Goal: Task Accomplishment & Management: Complete application form

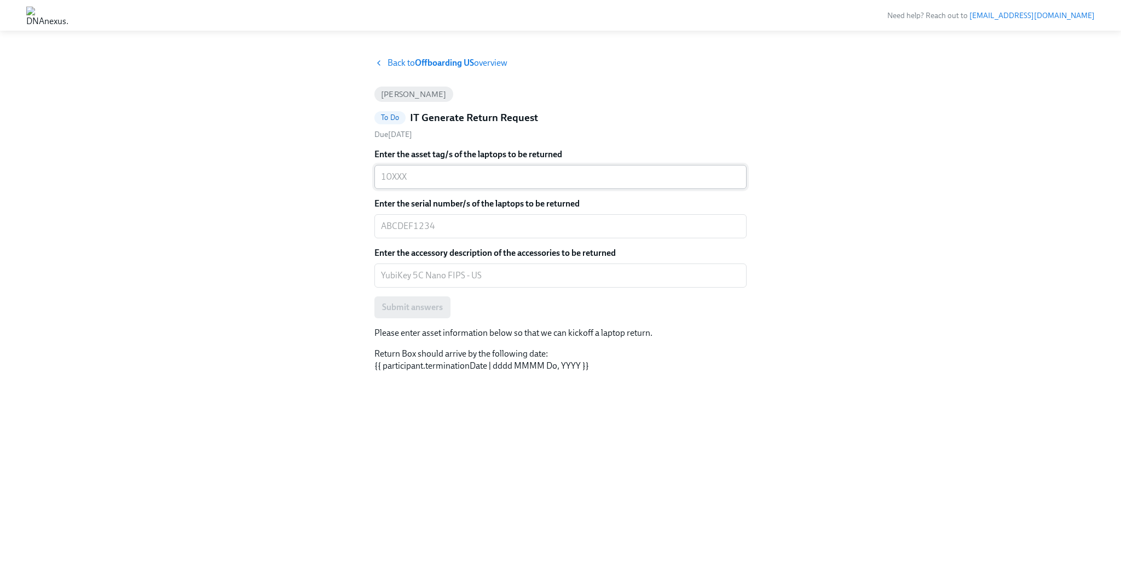
click at [420, 165] on div "x ​" at bounding box center [560, 177] width 372 height 24
paste textarea "10366"
type textarea "10366"
click at [473, 240] on div "Enter the asset tag/s of the laptops to be returned 10366 x ​ Enter the serial …" at bounding box center [560, 233] width 372 height 170
click at [470, 233] on div "x ​" at bounding box center [560, 226] width 372 height 24
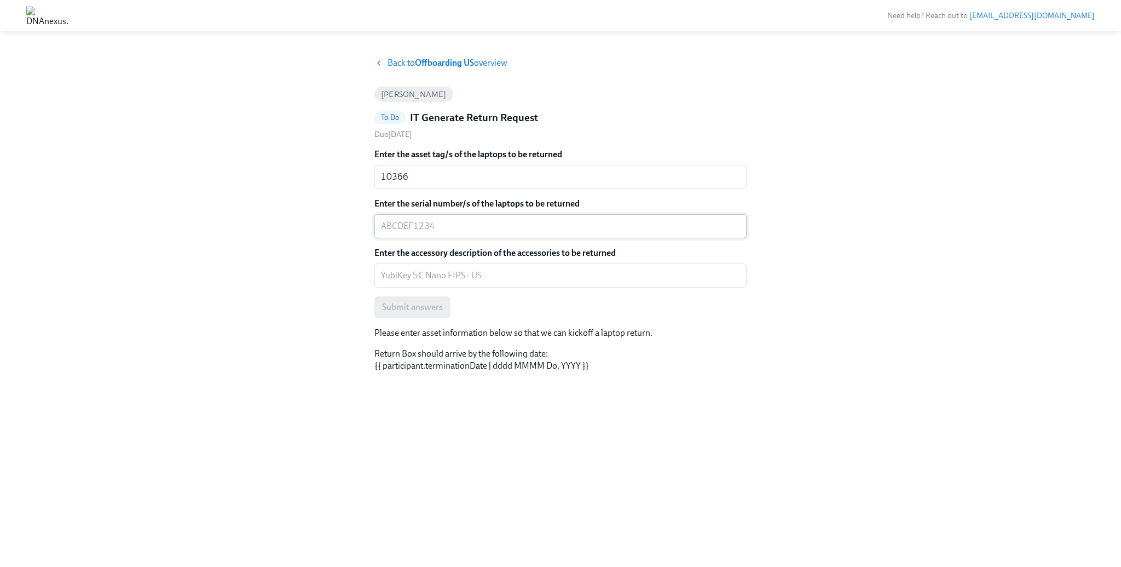
paste textarea "C02F2PTDMD6M"
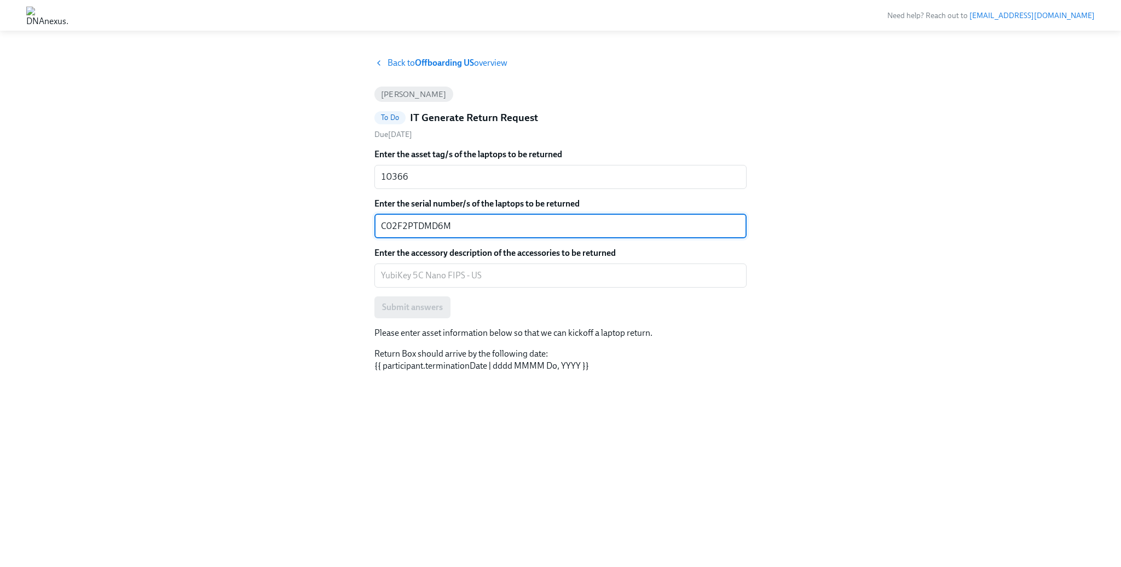
type textarea "C02F2PTDMD6M"
click at [465, 273] on textarea "Enter the accessory description of the accessories to be returned" at bounding box center [560, 275] width 359 height 13
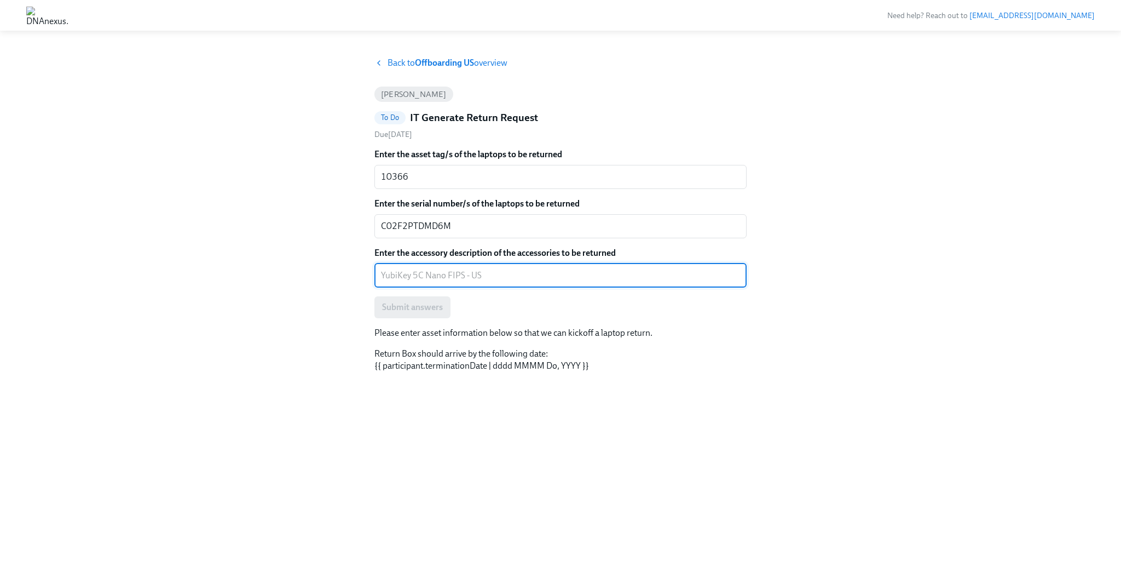
paste textarea "MV IT Firesafe Key"
paste textarea "YubiKey 5C Nano FIPS"
paste textarea "YubiKey 5Ci"
type textarea "MV IT Firesafe Key, YubiKey 5C Nano FIPS, YubiKey 5Ci"
click at [424, 303] on span "Submit answers" at bounding box center [412, 307] width 61 height 11
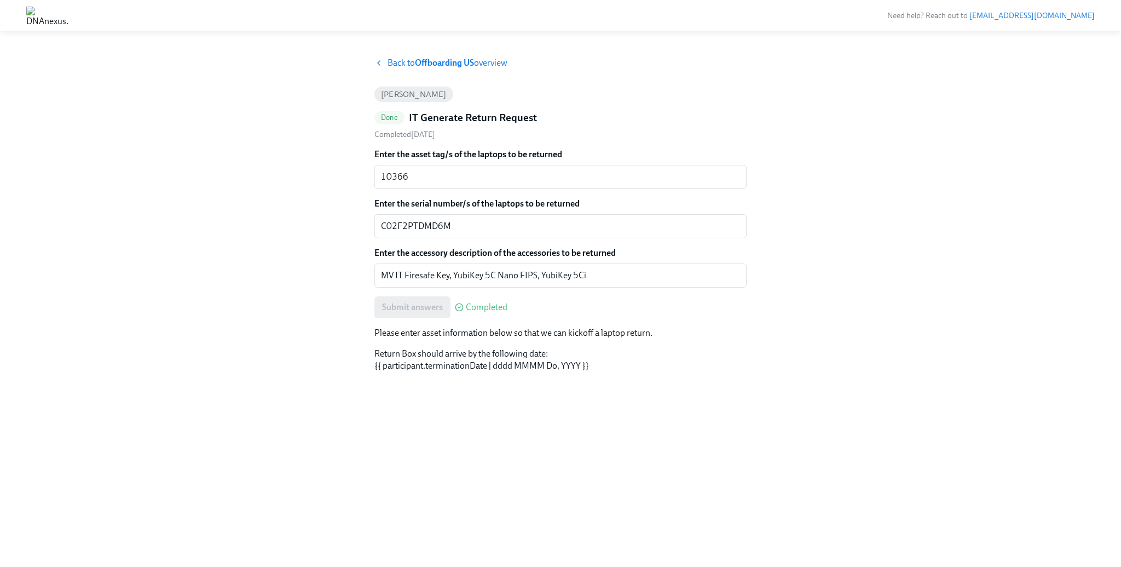
click at [245, 238] on div "Back to Offboarding US overview [PERSON_NAME] Done IT Generate Return Request C…" at bounding box center [560, 298] width 1069 height 483
click at [245, 252] on div "Back to Offboarding US overview [PERSON_NAME] Done IT Generate Return Request C…" at bounding box center [560, 298] width 1069 height 483
click at [401, 72] on div "Back to Offboarding US overview [PERSON_NAME] Done IT Generate Return Request C…" at bounding box center [560, 298] width 372 height 483
click at [405, 68] on span "Back to Offboarding US overview" at bounding box center [448, 63] width 120 height 12
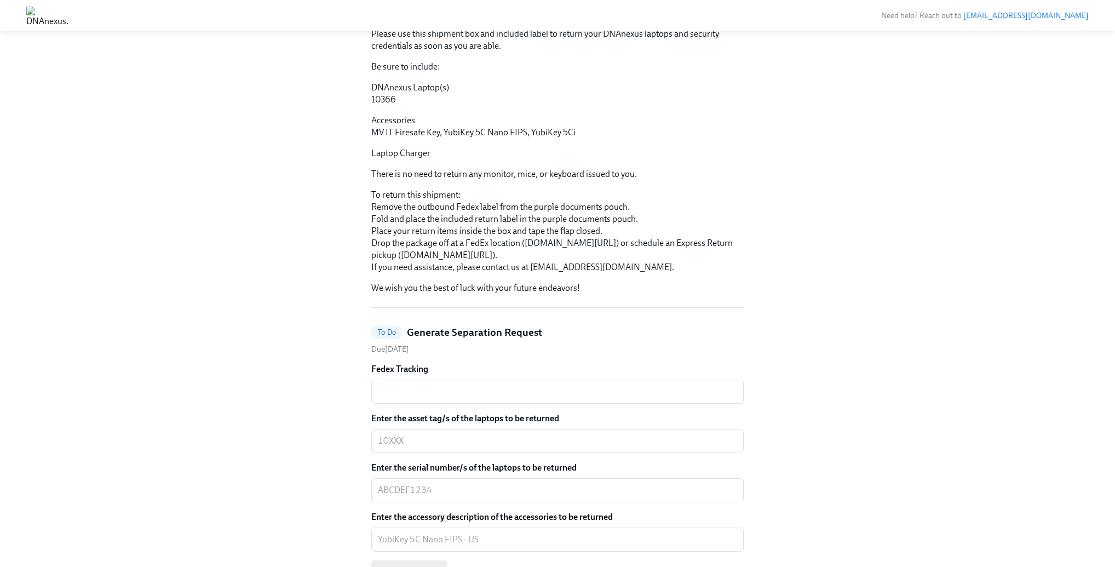
scroll to position [155, 0]
click at [182, 261] on div "Hi BoxIT! This is your personal task list for BoxIT's Offboarding US at DNAnexu…" at bounding box center [557, 481] width 1062 height 1158
click at [189, 262] on div "Hi BoxIT! This is your personal task list for BoxIT's Offboarding US at DNAnexu…" at bounding box center [557, 481] width 1062 height 1158
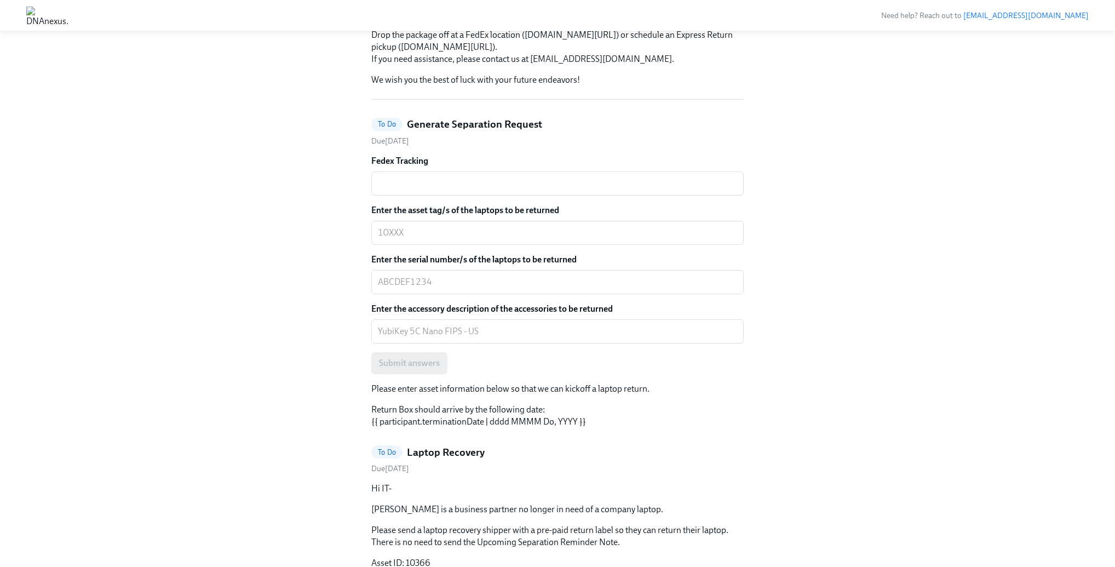
scroll to position [418, 0]
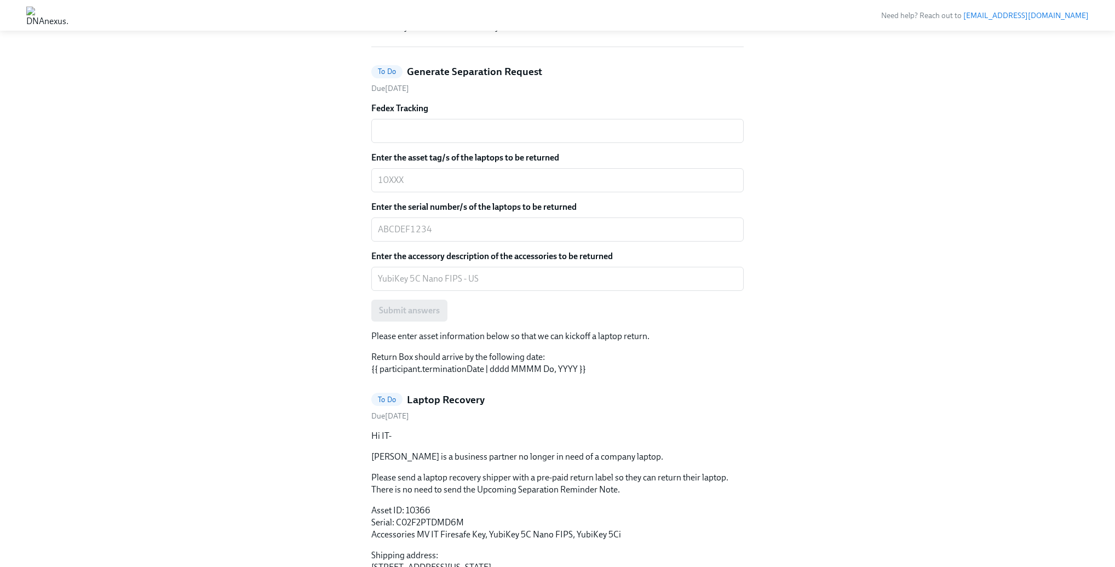
click at [411, 192] on div "Enter the asset tag/s of the laptops to be returned x ​" at bounding box center [557, 172] width 372 height 41
click at [412, 187] on textarea "Enter the asset tag/s of the laptops to be returned" at bounding box center [557, 180] width 359 height 13
paste textarea "10366"
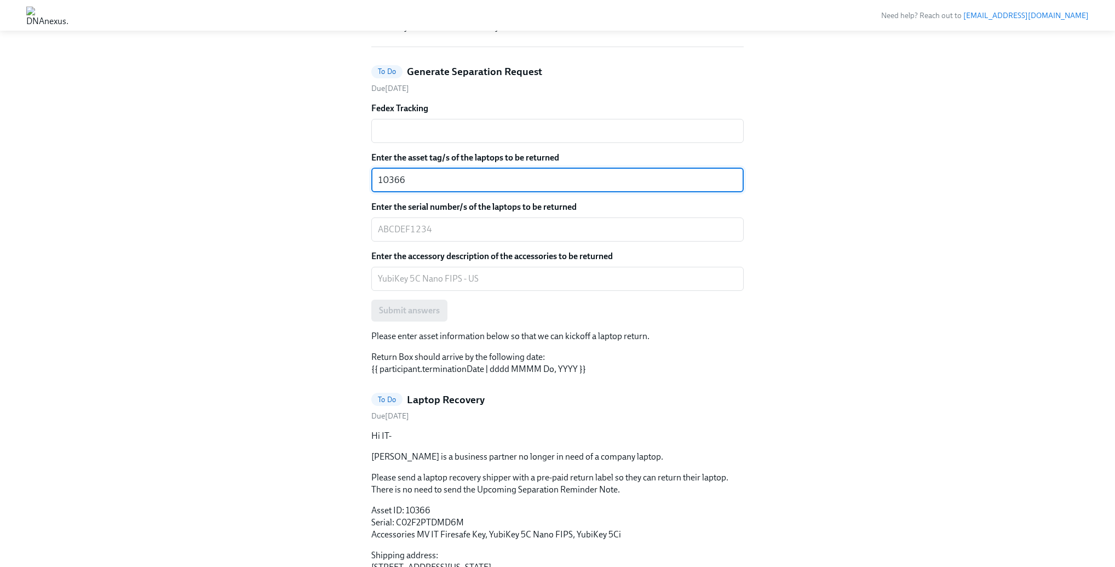
type textarea "10366"
click at [436, 236] on textarea "Enter the serial number/s of the laptops to be returned" at bounding box center [557, 229] width 359 height 13
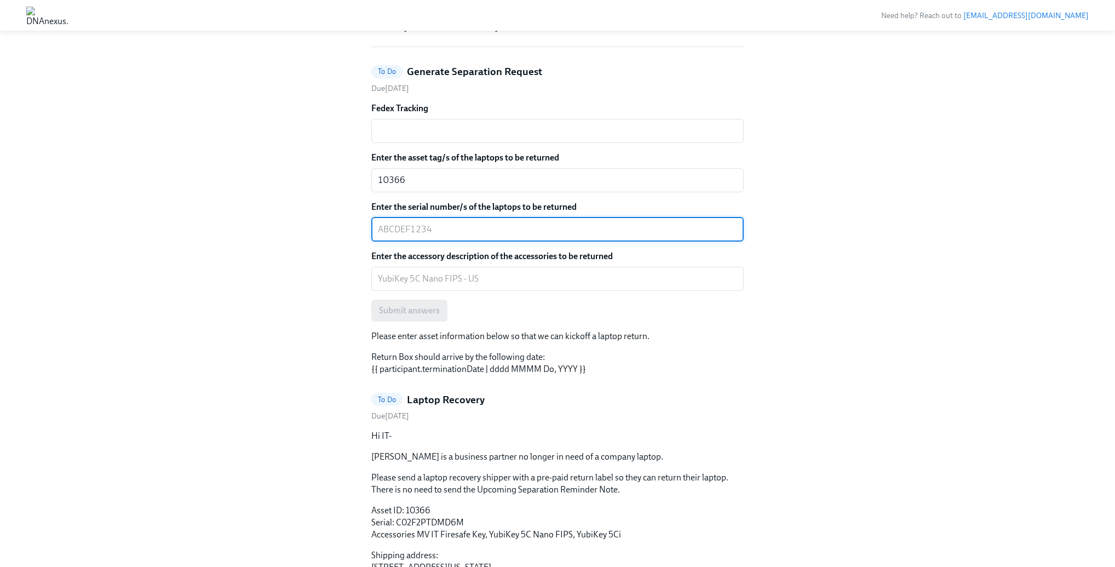
paste textarea "C02F2PTDMD6M"
type textarea "C02F2PTDMD6M"
click at [298, 268] on div "Hi BoxIT! This is your personal task list for BoxIT's Offboarding US at DNAnexu…" at bounding box center [557, 218] width 1062 height 1158
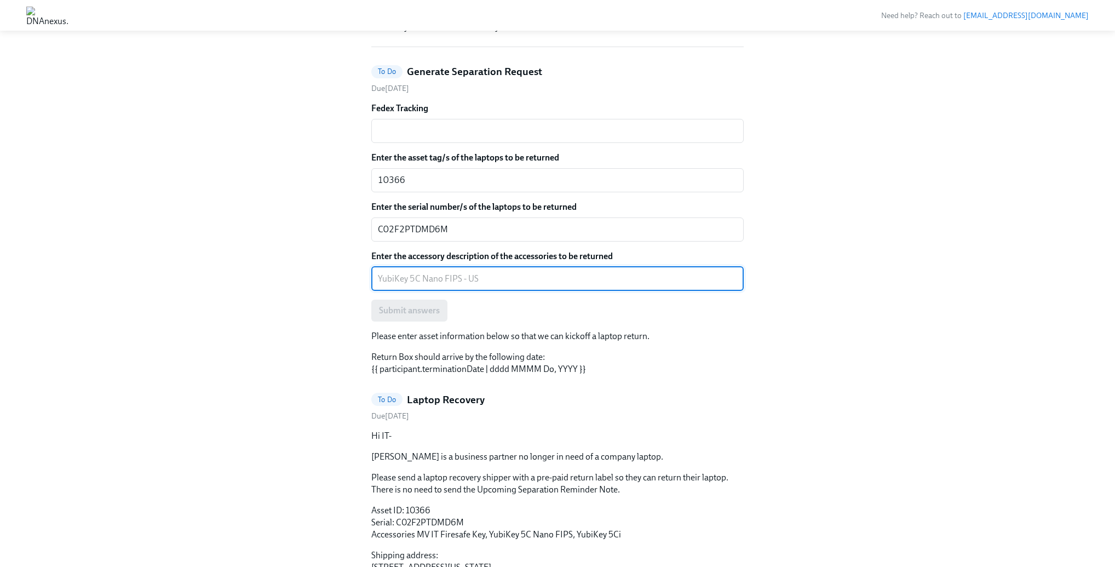
click at [449, 285] on textarea "Enter the accessory description of the accessories to be returned" at bounding box center [557, 278] width 359 height 13
paste textarea "MV IT Firesafe Key"
paste textarea "YubiKey 5C Nano FIPS"
paste textarea "YubiKey 5Ci"
type textarea "MV IT Firesafe Key, YubiKey 5C Nano FIPS, YubiKey 5Ci"
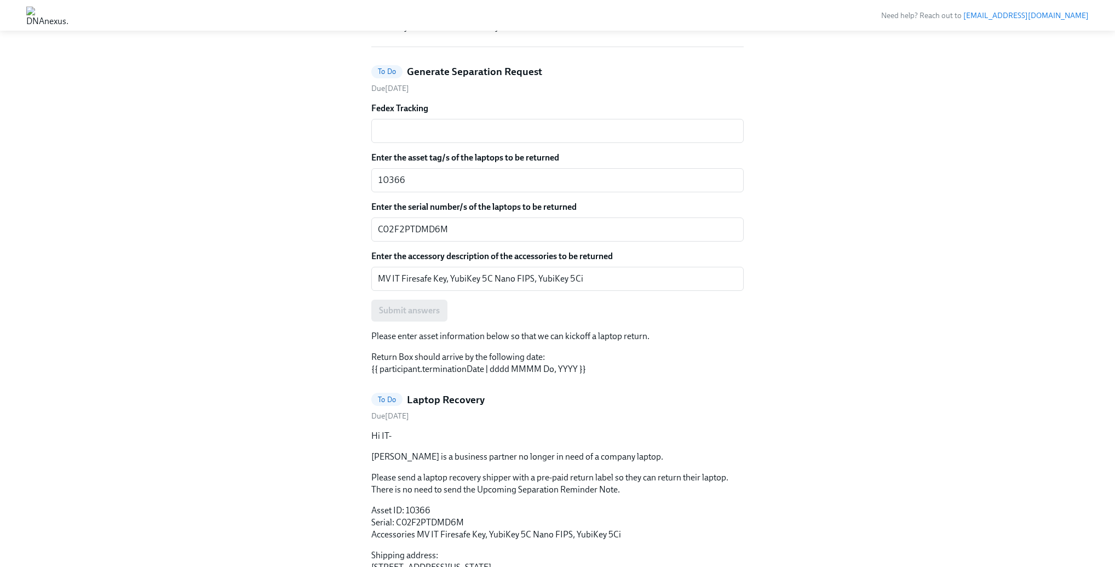
click at [327, 319] on div "Hi BoxIT! This is your personal task list for BoxIT's Offboarding US at DNAnexu…" at bounding box center [557, 218] width 1062 height 1158
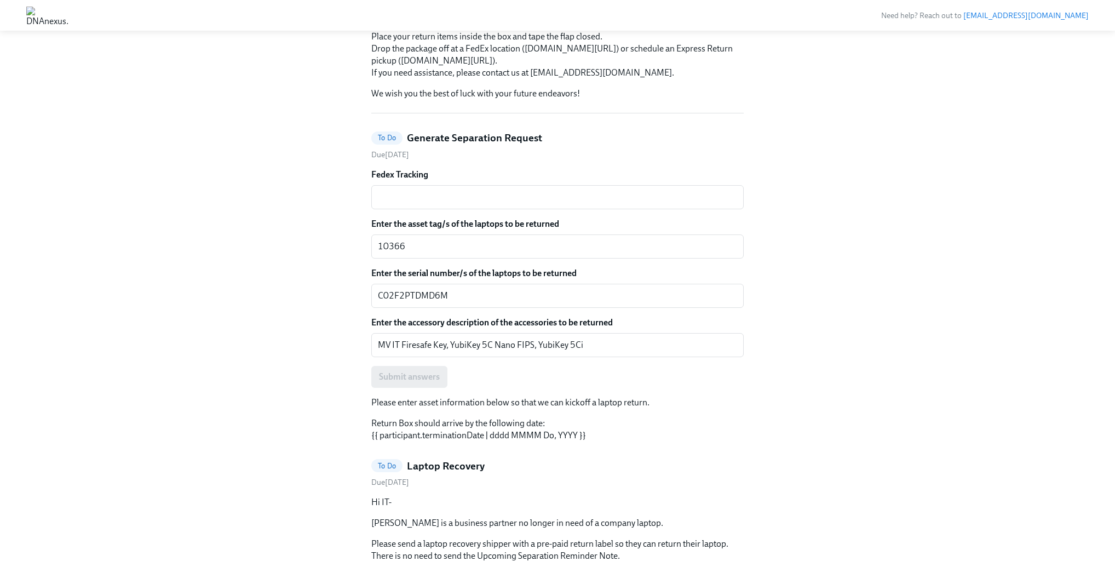
scroll to position [365, 0]
